Goal: Register for event/course

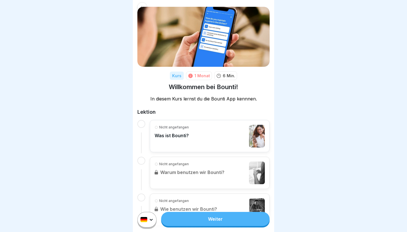
scroll to position [13, 0]
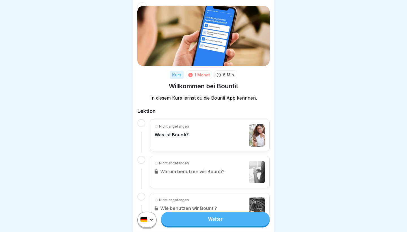
click at [192, 136] on div "Nicht angefangen Was ist Bounti?" at bounding box center [210, 135] width 110 height 23
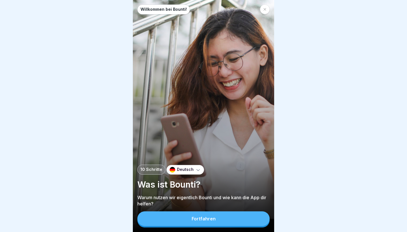
click at [204, 217] on div "Fortfahren" at bounding box center [204, 218] width 24 height 5
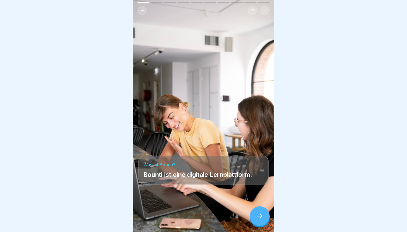
click at [260, 217] on icon at bounding box center [259, 216] width 7 height 7
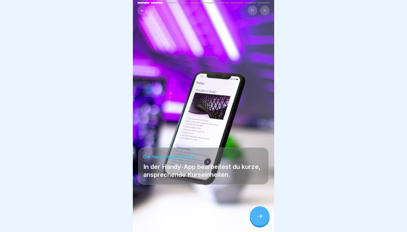
click at [260, 217] on icon at bounding box center [259, 216] width 7 height 7
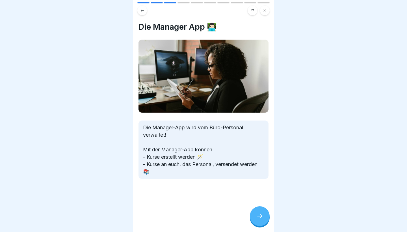
click at [260, 217] on icon at bounding box center [259, 216] width 7 height 7
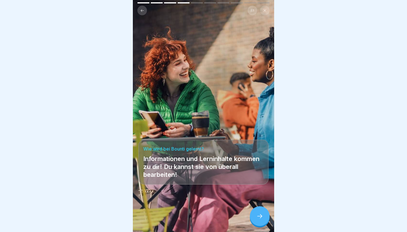
click at [260, 217] on icon at bounding box center [259, 216] width 7 height 7
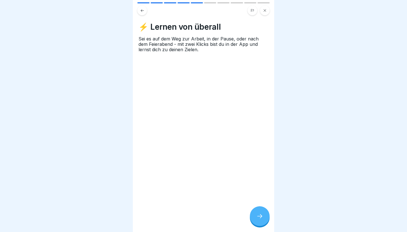
click at [260, 217] on icon at bounding box center [259, 216] width 7 height 7
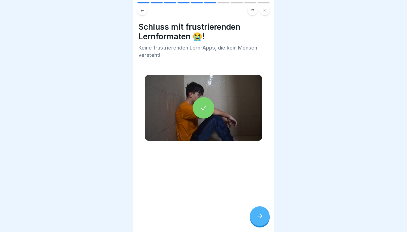
click at [260, 217] on icon at bounding box center [259, 216] width 7 height 7
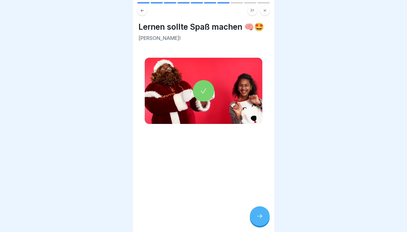
click at [260, 217] on icon at bounding box center [259, 216] width 7 height 7
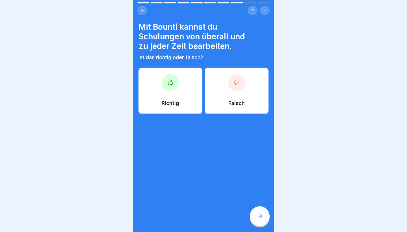
click at [166, 88] on div at bounding box center [170, 82] width 17 height 17
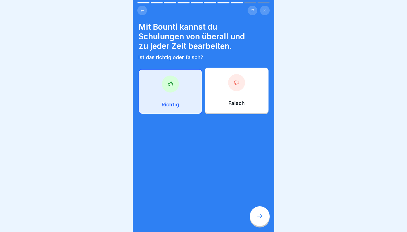
click at [260, 215] on icon at bounding box center [259, 216] width 7 height 7
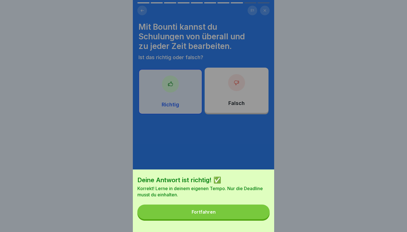
click at [238, 212] on button "Fortfahren" at bounding box center [203, 211] width 132 height 15
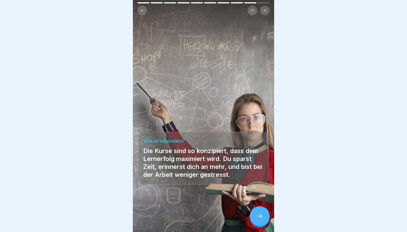
click at [260, 218] on icon at bounding box center [259, 216] width 7 height 7
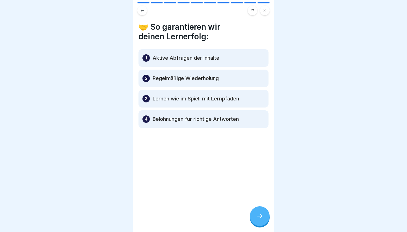
click at [261, 220] on div at bounding box center [260, 216] width 20 height 20
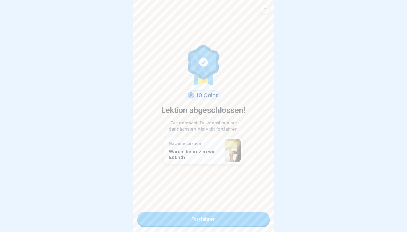
click at [238, 223] on link "Fortfahren" at bounding box center [203, 219] width 132 height 14
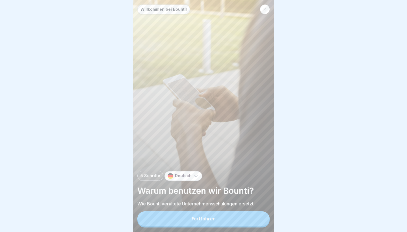
click at [215, 212] on button "Fortfahren" at bounding box center [203, 218] width 132 height 15
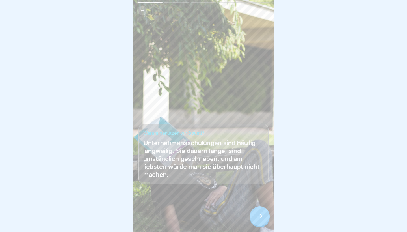
click at [260, 213] on icon at bounding box center [259, 216] width 7 height 7
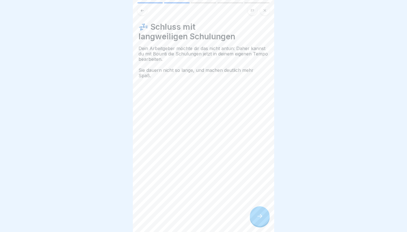
click at [264, 216] on div at bounding box center [260, 216] width 20 height 20
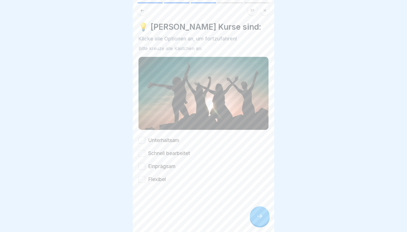
click at [141, 139] on button "Unterhaltsam" at bounding box center [142, 140] width 7 height 7
click at [141, 150] on button "Schnell bearbeitet" at bounding box center [142, 153] width 7 height 7
click at [139, 164] on button "Einprägsam" at bounding box center [142, 166] width 7 height 7
click at [140, 174] on div "Unterhaltsam Schnell bearbeitet Einprägsam Flexibel" at bounding box center [204, 160] width 130 height 46
click at [141, 177] on button "Flexibel" at bounding box center [142, 179] width 7 height 7
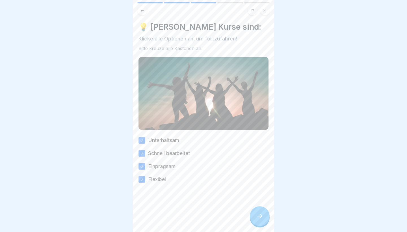
click at [262, 217] on icon at bounding box center [259, 216] width 7 height 7
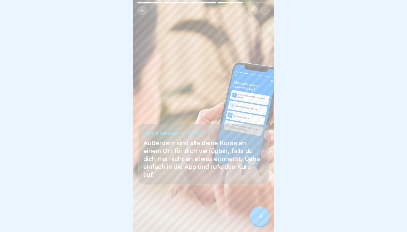
click at [262, 217] on icon at bounding box center [259, 216] width 7 height 7
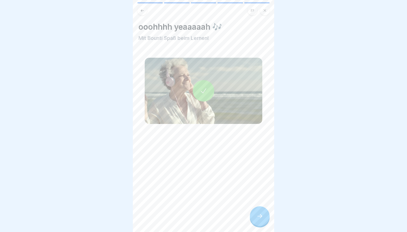
click at [262, 217] on icon at bounding box center [259, 216] width 7 height 7
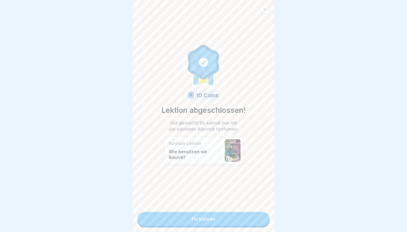
click at [234, 214] on link "Fortfahren" at bounding box center [203, 219] width 132 height 14
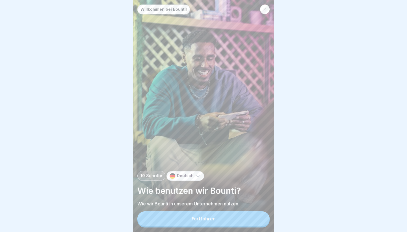
click at [212, 217] on div "Fortfahren" at bounding box center [204, 218] width 24 height 5
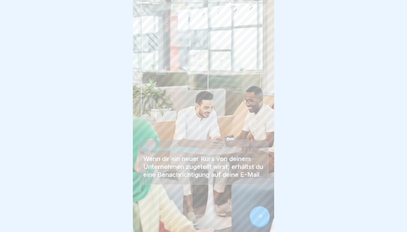
click at [259, 213] on div at bounding box center [260, 216] width 20 height 20
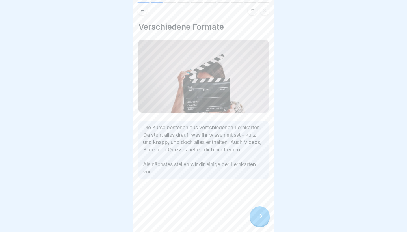
click at [259, 213] on div at bounding box center [260, 216] width 20 height 20
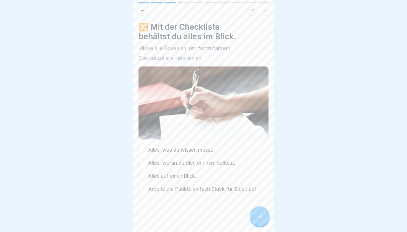
click at [142, 150] on button "Alles, was du wissen musst." at bounding box center [142, 149] width 7 height 7
click at [142, 163] on button "Alles, woran du dich erinnern solltest." at bounding box center [142, 162] width 7 height 7
click at [142, 174] on button "Alles auf einen Blick." at bounding box center [142, 176] width 7 height 7
click at [141, 189] on button "Arbeite die Punkte einfach Stück für Stück ab!" at bounding box center [142, 189] width 7 height 7
click at [264, 220] on div at bounding box center [260, 216] width 20 height 20
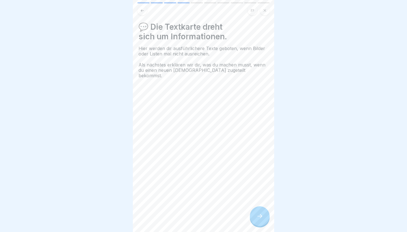
click at [264, 220] on div at bounding box center [260, 216] width 20 height 20
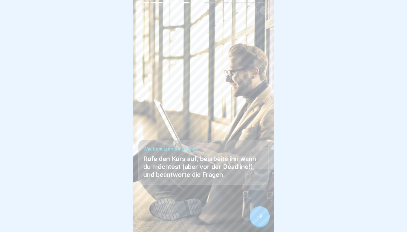
click at [264, 220] on div at bounding box center [260, 216] width 20 height 20
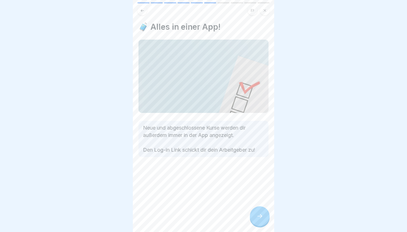
click at [264, 220] on div at bounding box center [260, 216] width 20 height 20
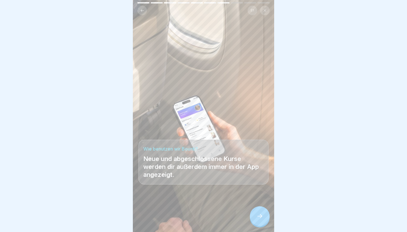
click at [263, 220] on div at bounding box center [260, 216] width 20 height 20
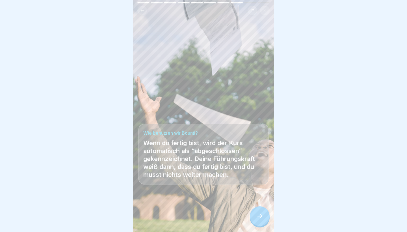
click at [263, 220] on div at bounding box center [260, 216] width 20 height 20
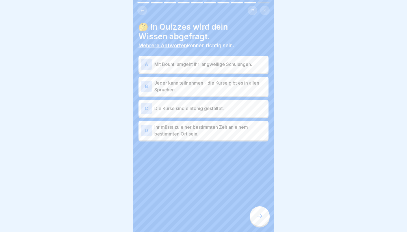
click at [189, 65] on p "Mit Bounti umgeht ihr langweilige Schulungen." at bounding box center [210, 64] width 112 height 7
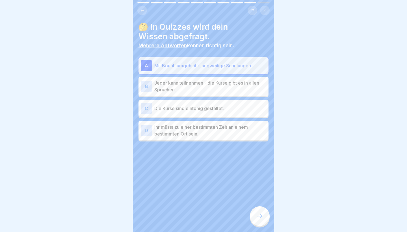
click at [233, 82] on p "Jeder kann teilnehmen - die Kurse gibt es in allen Sprachen." at bounding box center [210, 86] width 112 height 14
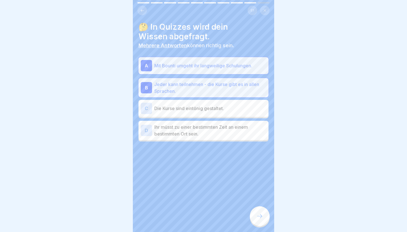
click at [257, 209] on div at bounding box center [260, 216] width 20 height 20
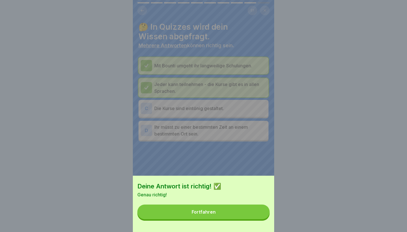
click at [238, 211] on button "Fortfahren" at bounding box center [203, 211] width 132 height 15
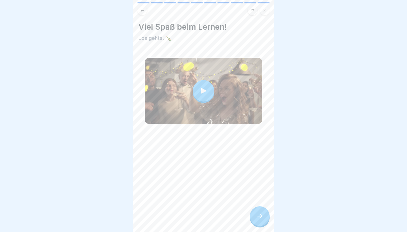
click at [206, 86] on div at bounding box center [203, 90] width 21 height 21
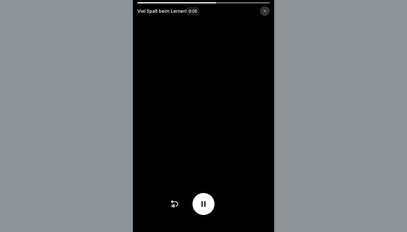
click at [263, 11] on icon at bounding box center [264, 10] width 3 height 3
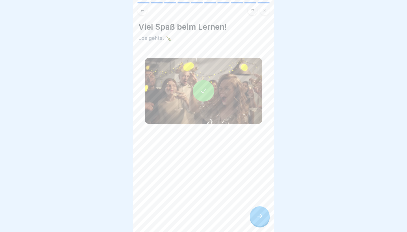
click at [257, 208] on div at bounding box center [260, 216] width 20 height 20
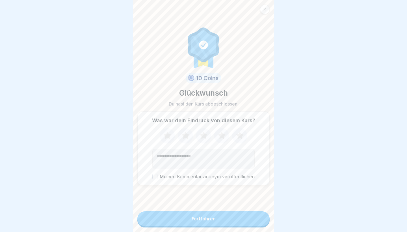
click at [226, 214] on button "Fortfahren" at bounding box center [203, 218] width 132 height 15
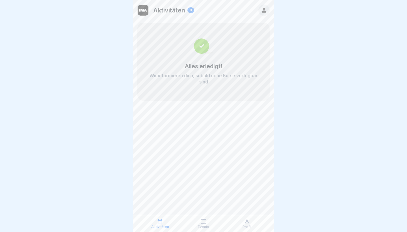
click at [162, 219] on icon at bounding box center [160, 221] width 6 height 6
click at [201, 221] on icon at bounding box center [204, 221] width 6 height 6
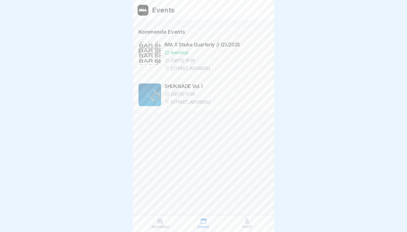
click at [207, 95] on div "[DATE] 17:30" at bounding box center [217, 94] width 104 height 6
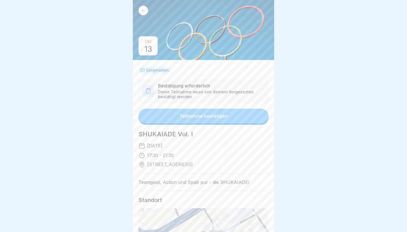
click at [219, 115] on div "Teilnahme bestätigen" at bounding box center [204, 115] width 48 height 5
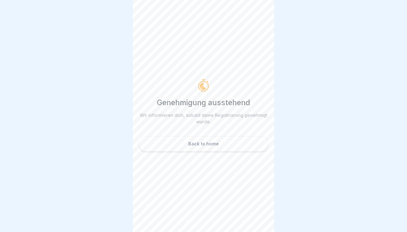
click at [213, 147] on button "Back to home" at bounding box center [204, 143] width 130 height 15
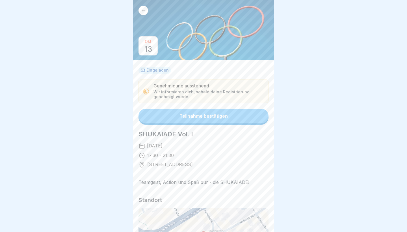
click at [142, 8] on div at bounding box center [144, 11] width 10 height 10
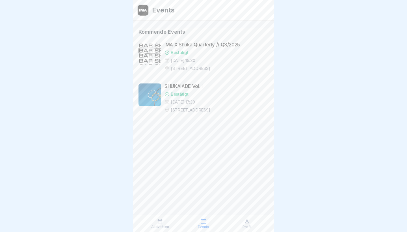
click at [249, 225] on p "Profil" at bounding box center [247, 227] width 9 height 4
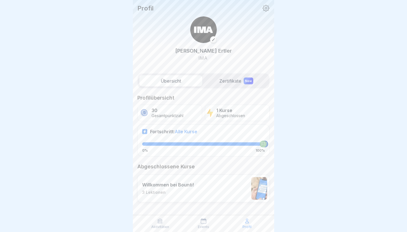
click at [238, 89] on div "Übersicht Zertifikate New Profilübersicht 30 Gesamtpunktzahl 1 Kurse Abgeschlos…" at bounding box center [203, 152] width 141 height 164
click at [238, 85] on label "Zertifikate New" at bounding box center [236, 80] width 63 height 11
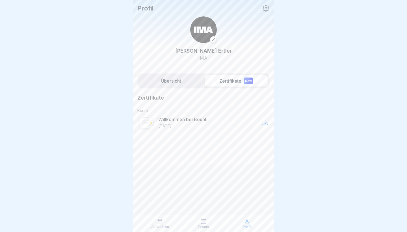
click at [172, 81] on label "Übersicht" at bounding box center [170, 80] width 63 height 11
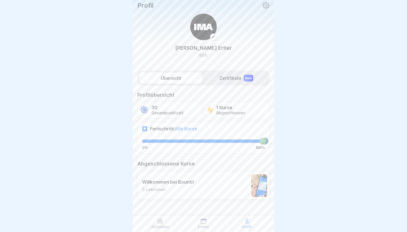
scroll to position [3, 0]
